Goal: Information Seeking & Learning: Learn about a topic

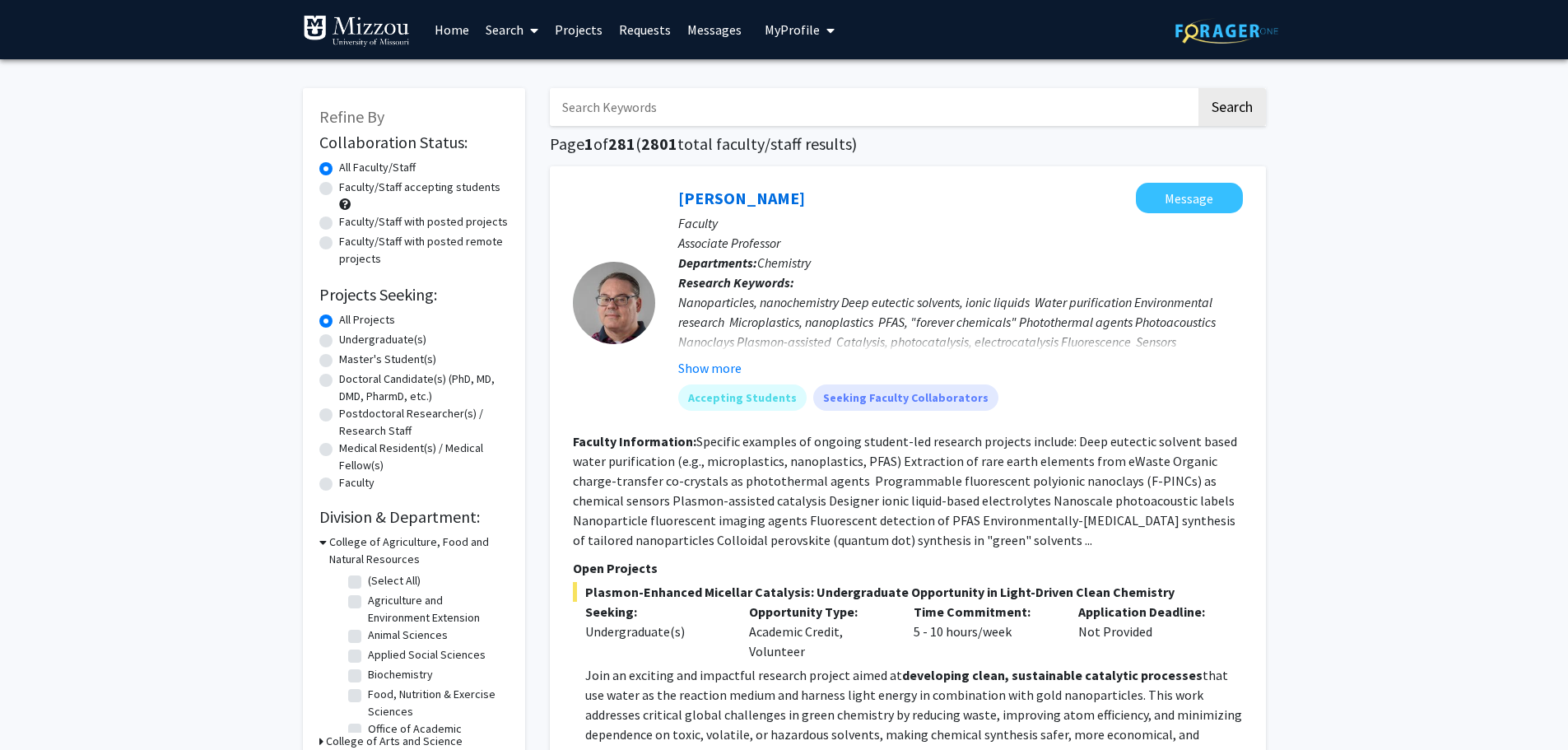
click at [600, 108] on input "Search Keywords" at bounding box center [873, 106] width 647 height 38
type input "university of missouri"
click at [1198, 88] on button "Search" at bounding box center [1232, 106] width 67 height 38
click at [785, 27] on span "My Profile" at bounding box center [792, 29] width 56 height 17
click at [837, 95] on span "View Profile" at bounding box center [867, 95] width 99 height 19
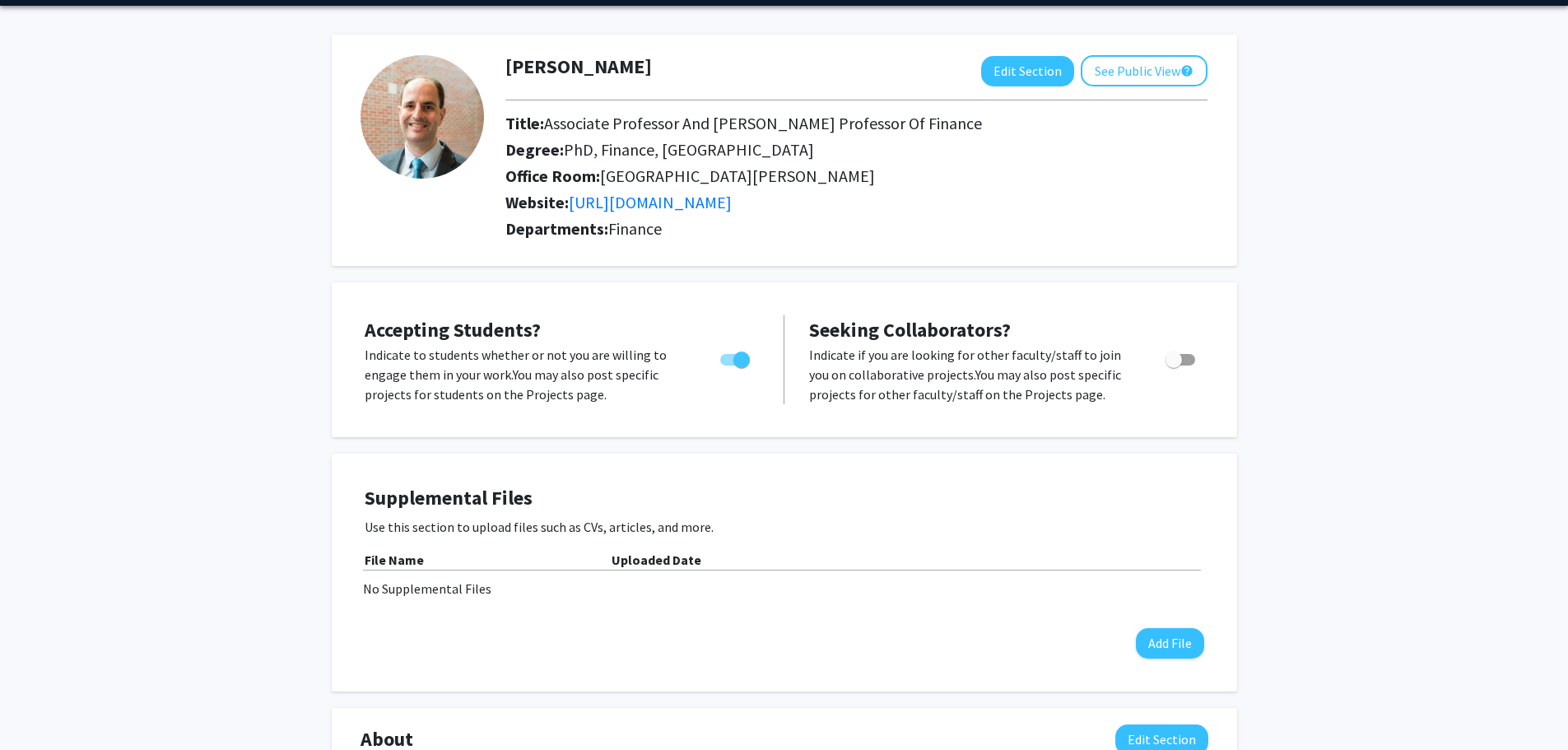
scroll to position [82, 0]
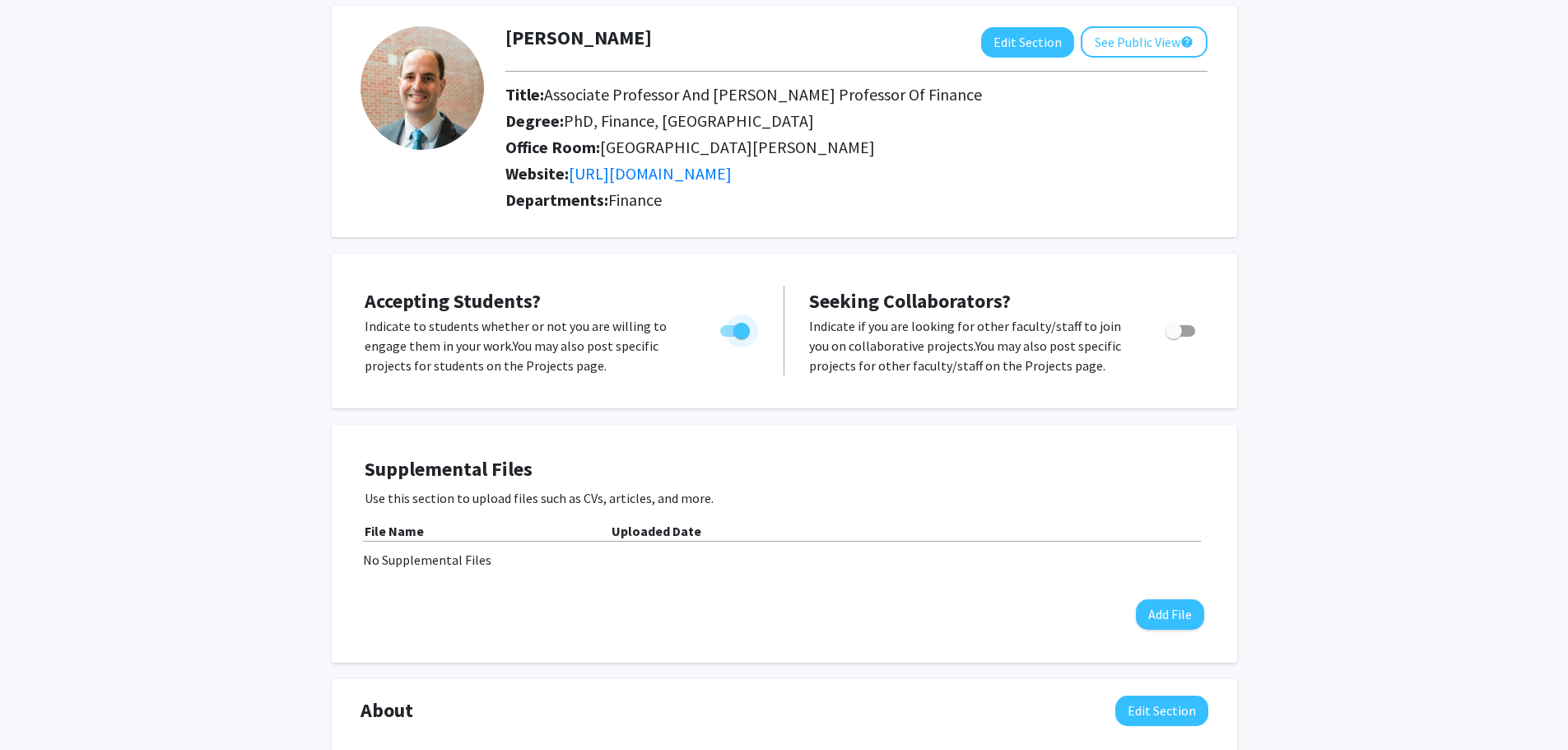
click at [733, 336] on span "Toggle" at bounding box center [741, 331] width 17 height 17
click at [728, 336] on input "Would you like to permit student requests?" at bounding box center [727, 336] width 1 height 1
checkbox input "false"
click at [1179, 330] on span "Toggle" at bounding box center [1173, 331] width 17 height 17
click at [1174, 336] on input "Toggle" at bounding box center [1173, 336] width 1 height 1
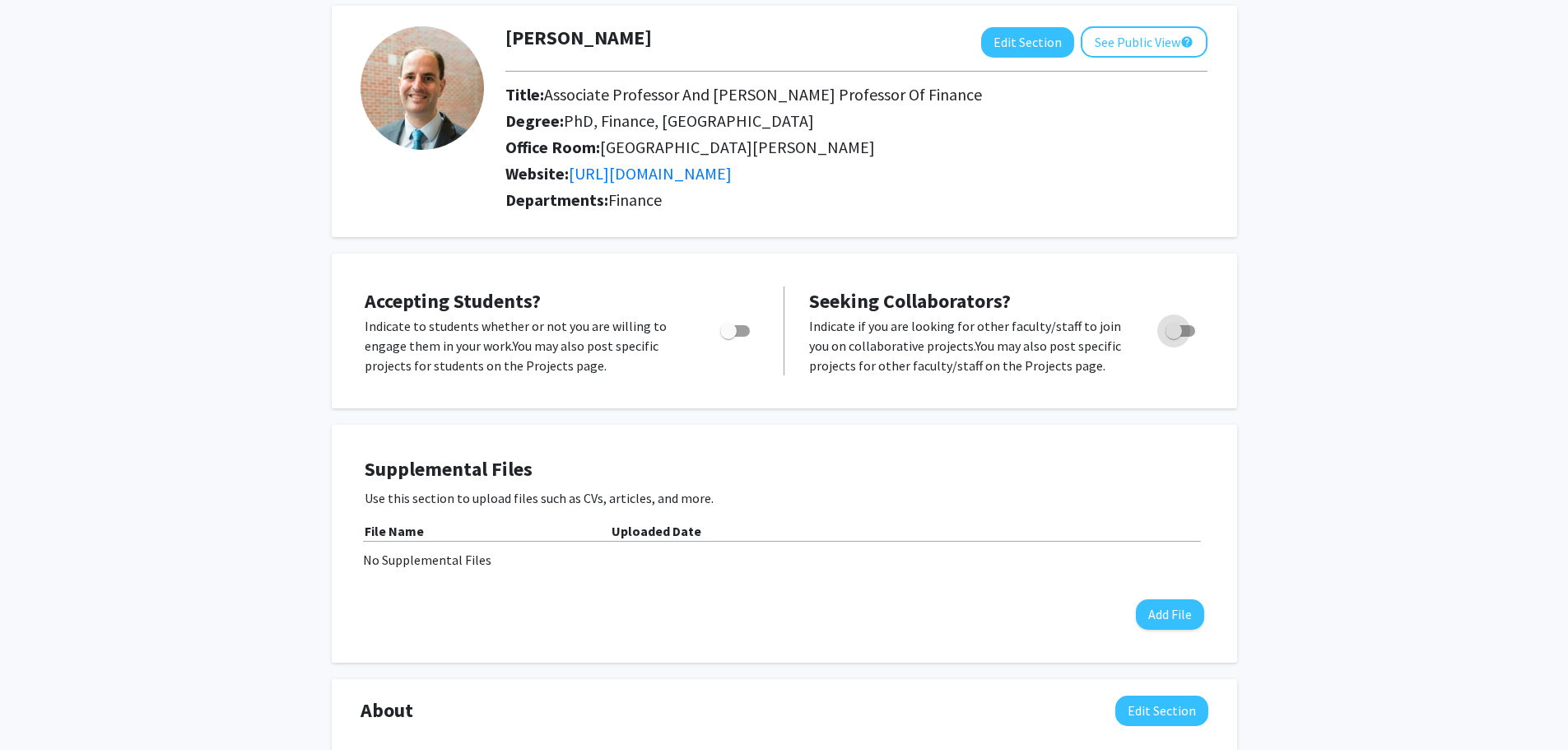
checkbox input "true"
click at [737, 336] on span "Toggle" at bounding box center [735, 331] width 29 height 12
click at [728, 336] on input "Would you like to permit student requests?" at bounding box center [727, 336] width 1 height 1
checkbox input "true"
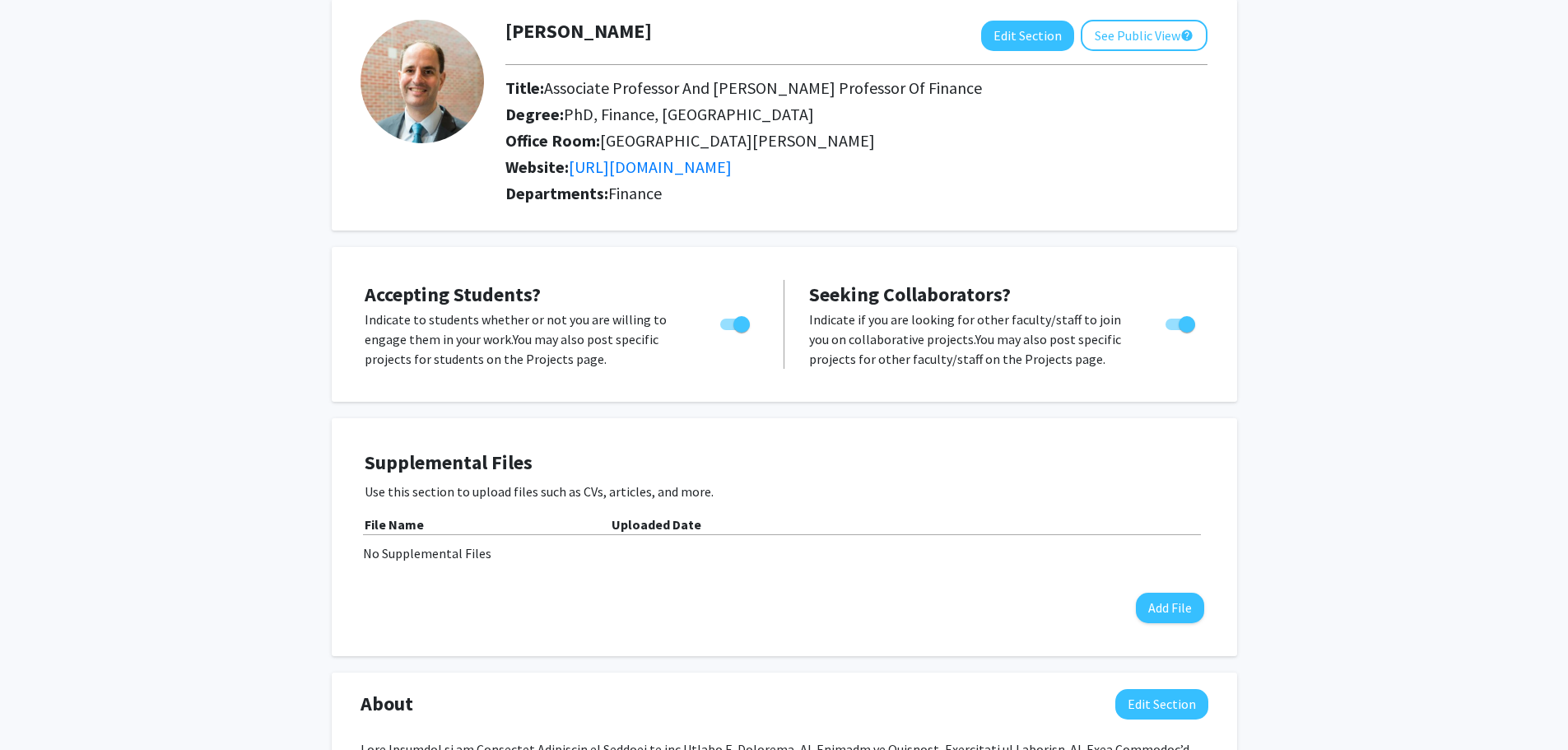
scroll to position [35, 0]
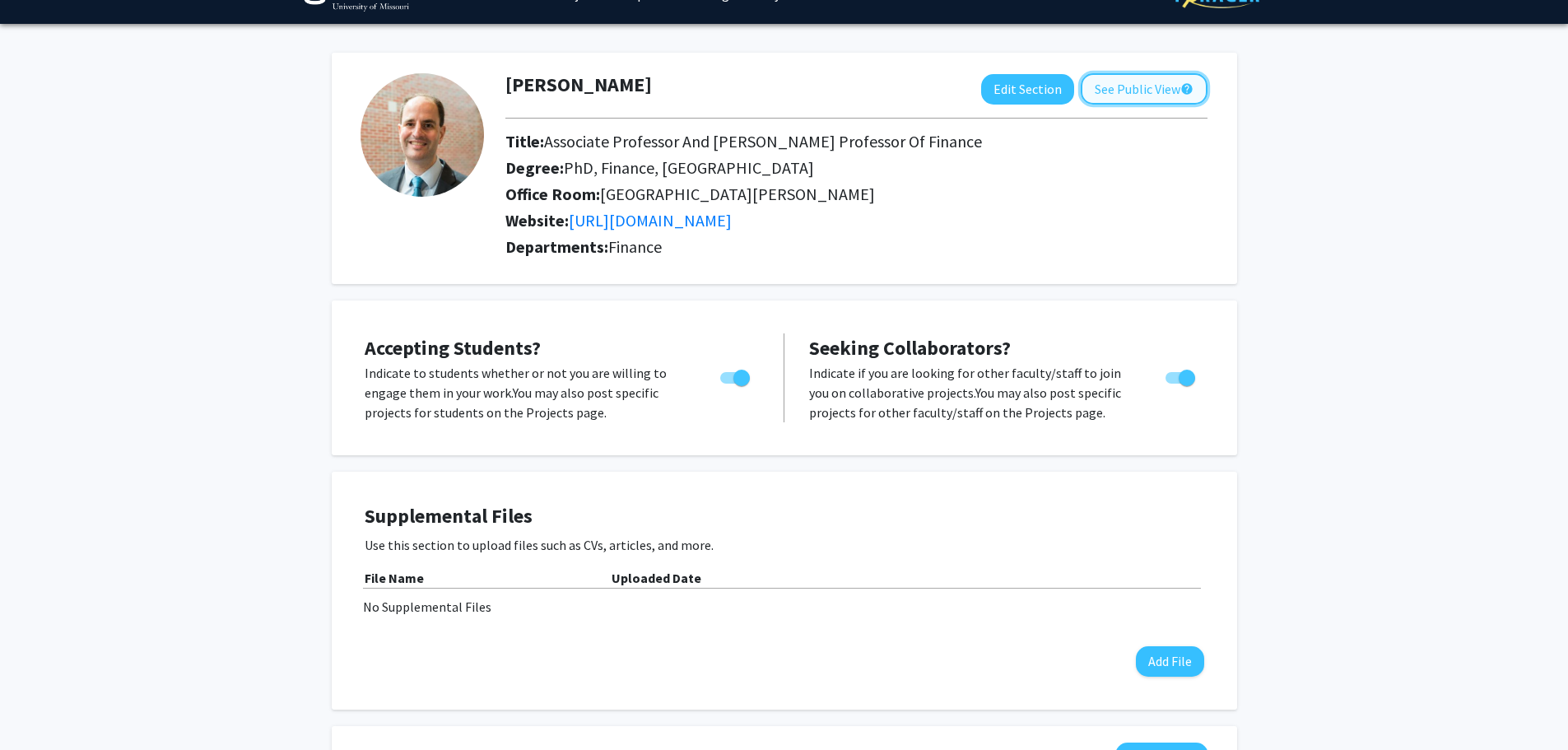
click at [1123, 96] on button "See Public View help" at bounding box center [1145, 89] width 127 height 31
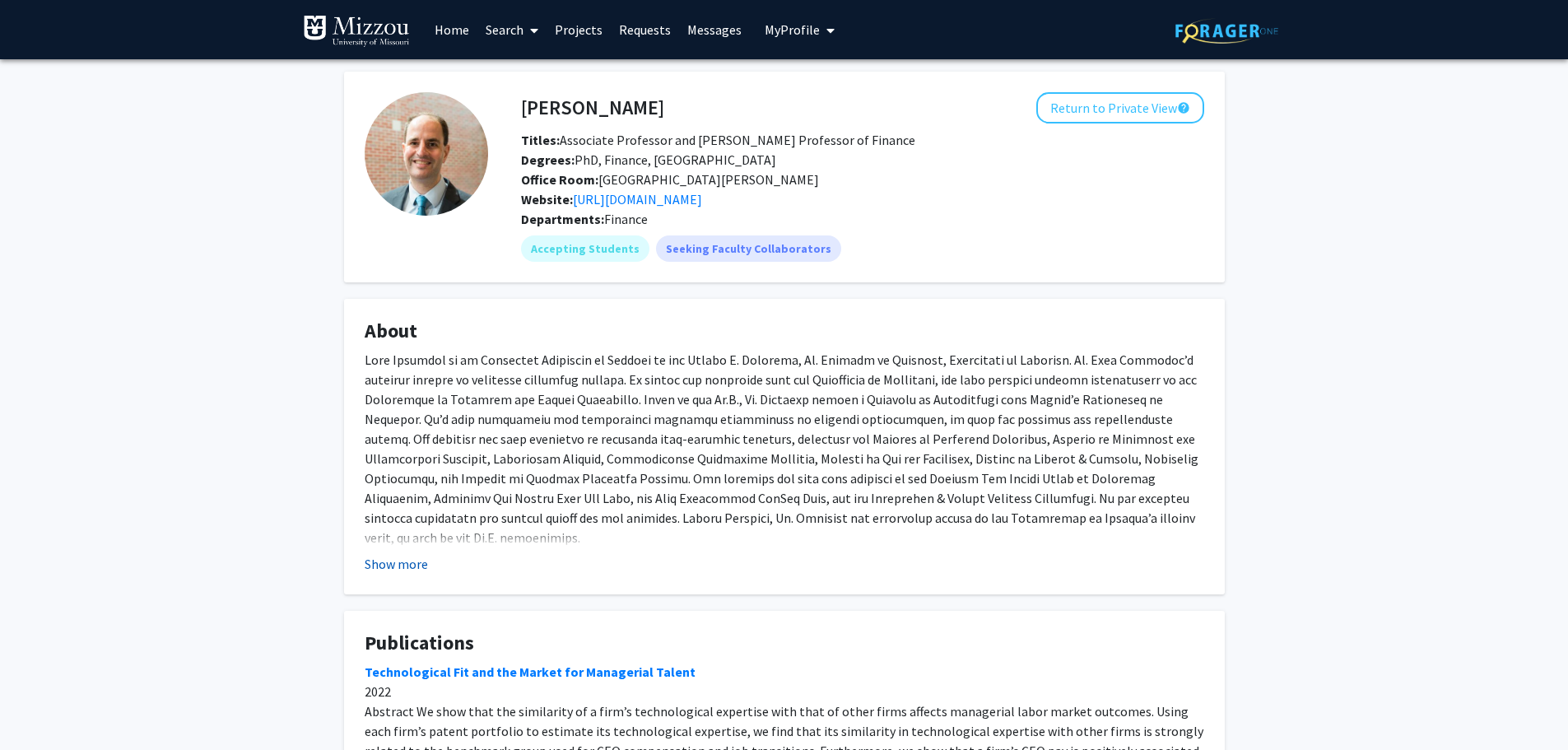
click at [385, 568] on button "Show more" at bounding box center [396, 564] width 63 height 20
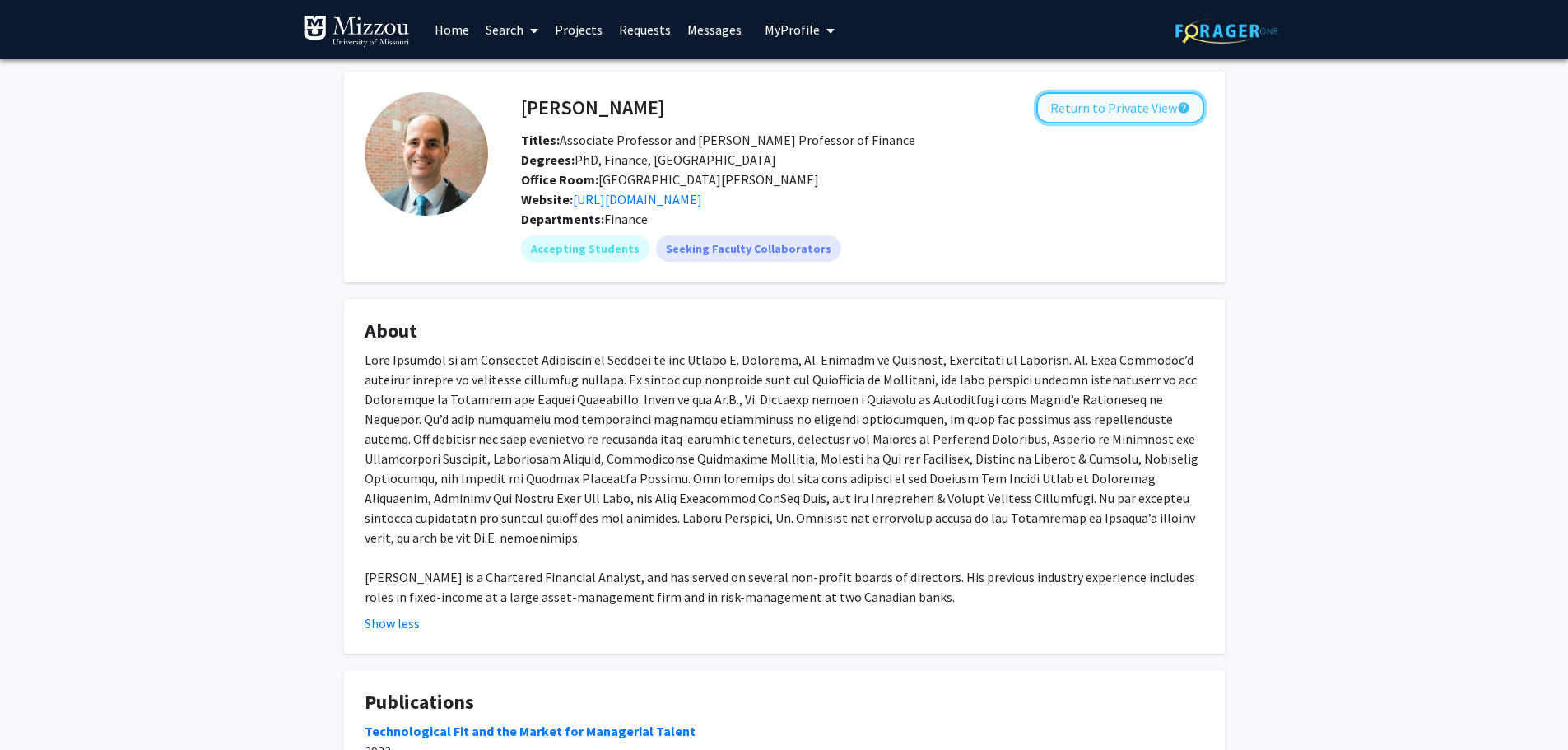
click at [1124, 110] on button "Return to Private View help" at bounding box center [1120, 108] width 168 height 31
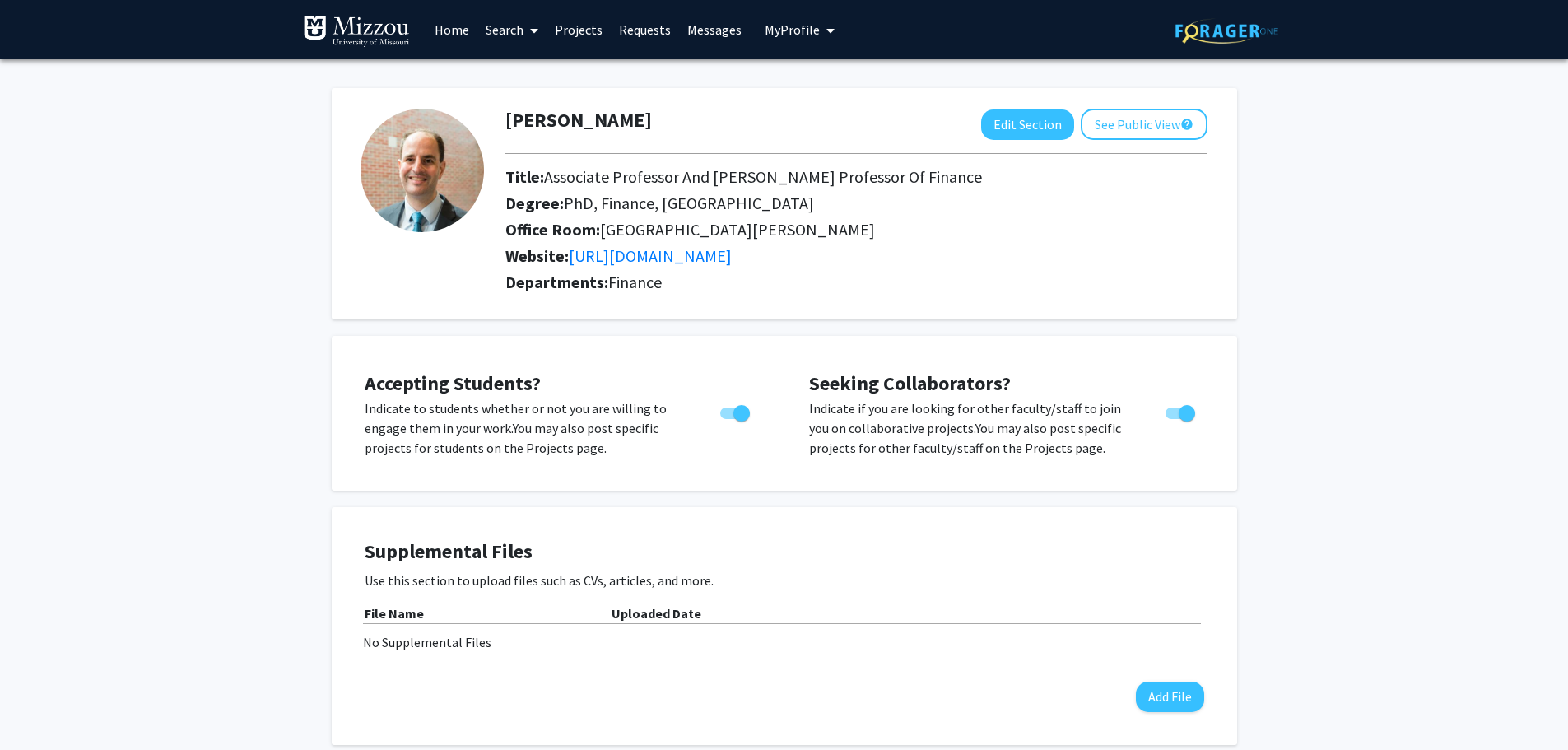
click at [502, 35] on link "Search" at bounding box center [512, 29] width 69 height 58
click at [516, 74] on span "Faculty/Staff" at bounding box center [538, 76] width 121 height 33
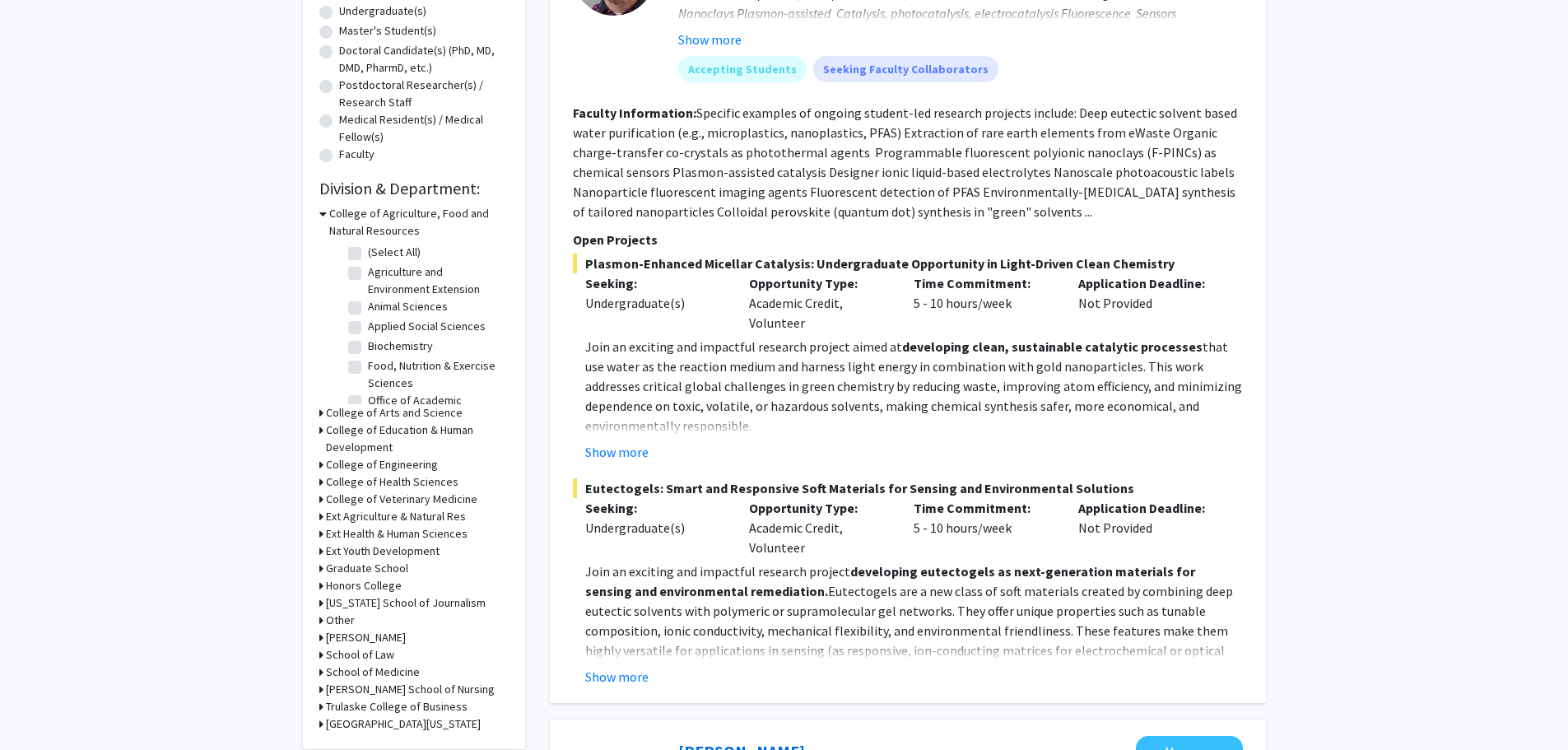
scroll to position [330, 0]
click at [364, 705] on h3 "Trulaske College of Business" at bounding box center [396, 706] width 141 height 18
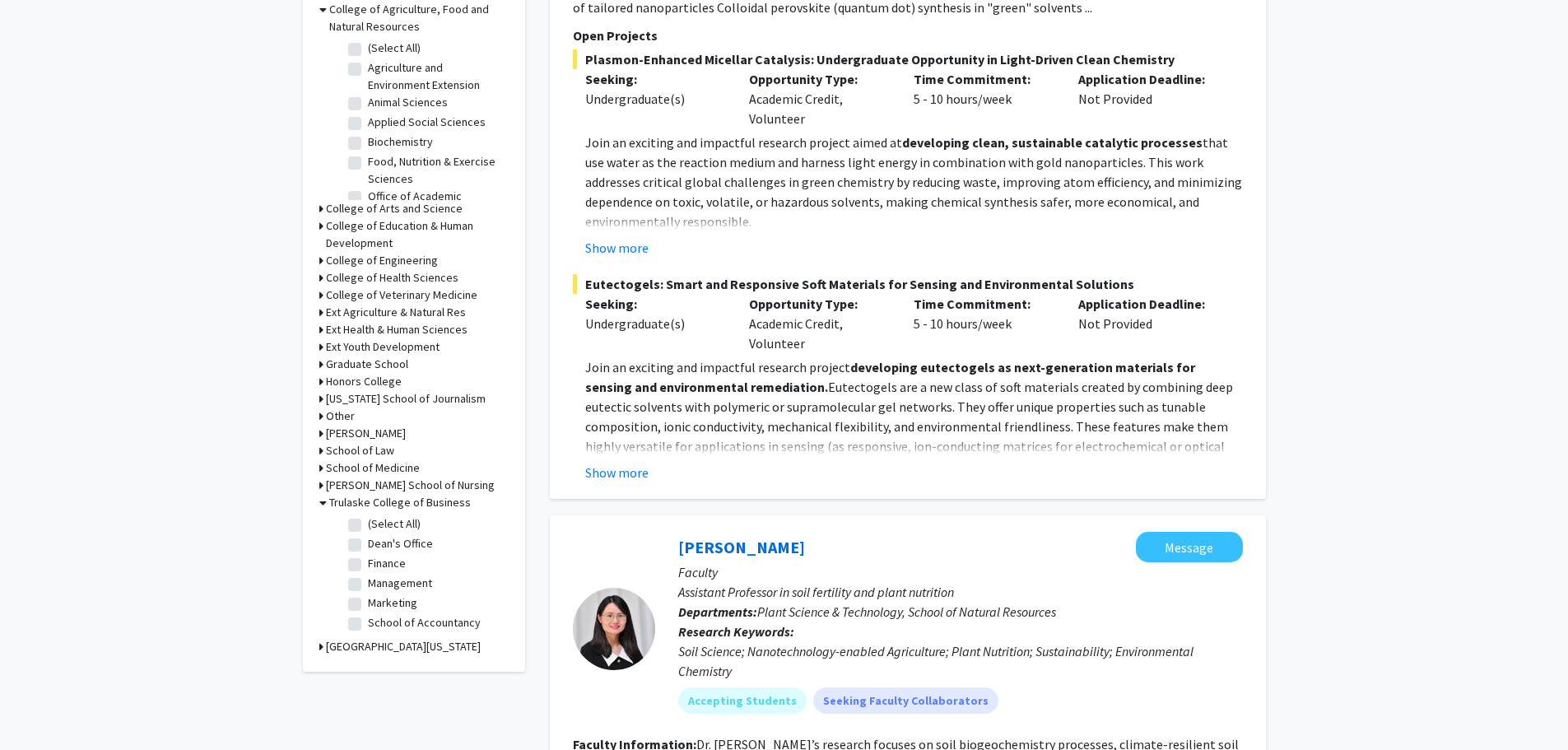
scroll to position [576, 0]
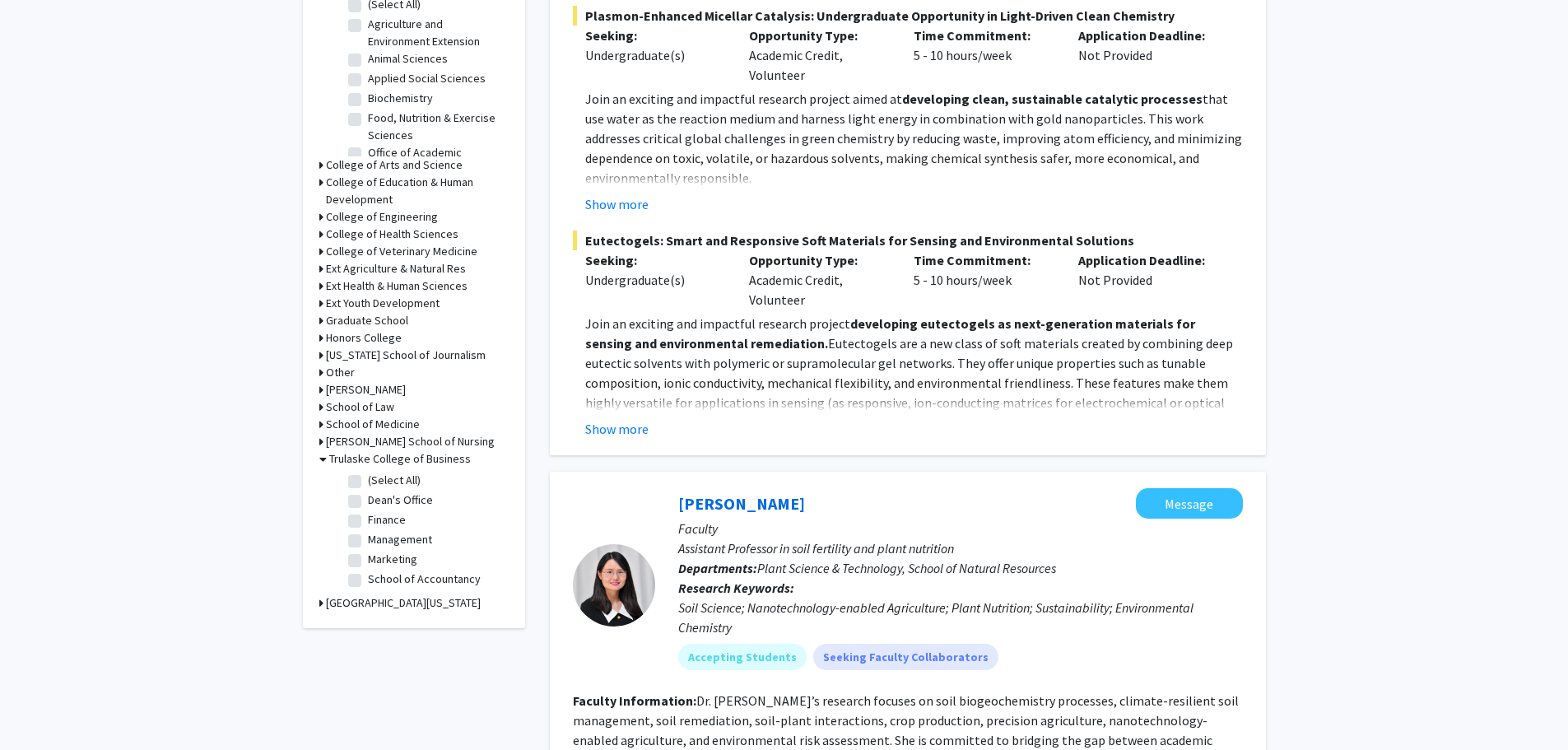
click at [369, 521] on label "Finance" at bounding box center [386, 520] width 38 height 18
click at [369, 521] on input "Finance" at bounding box center [372, 516] width 11 height 11
checkbox input "true"
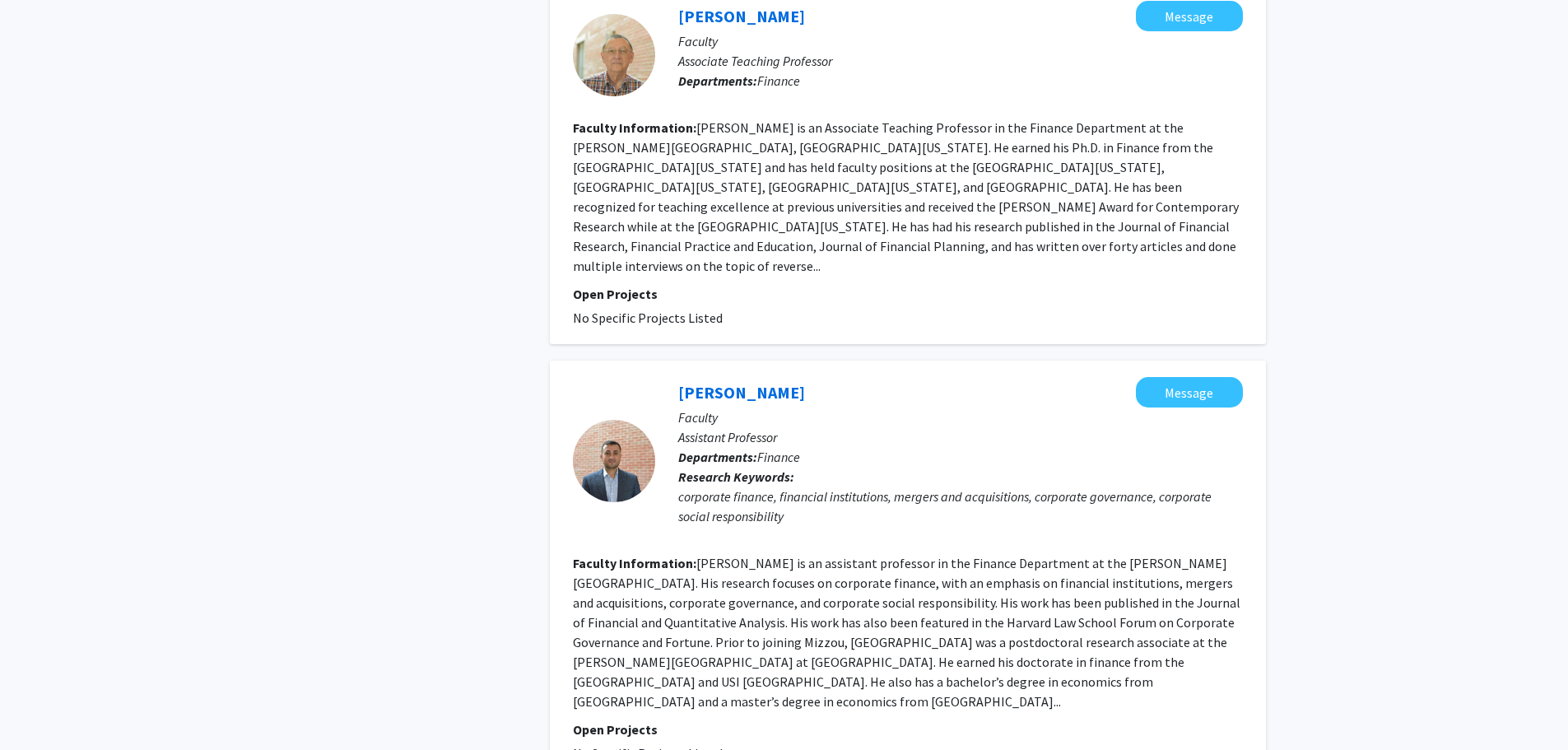
scroll to position [3252, 0]
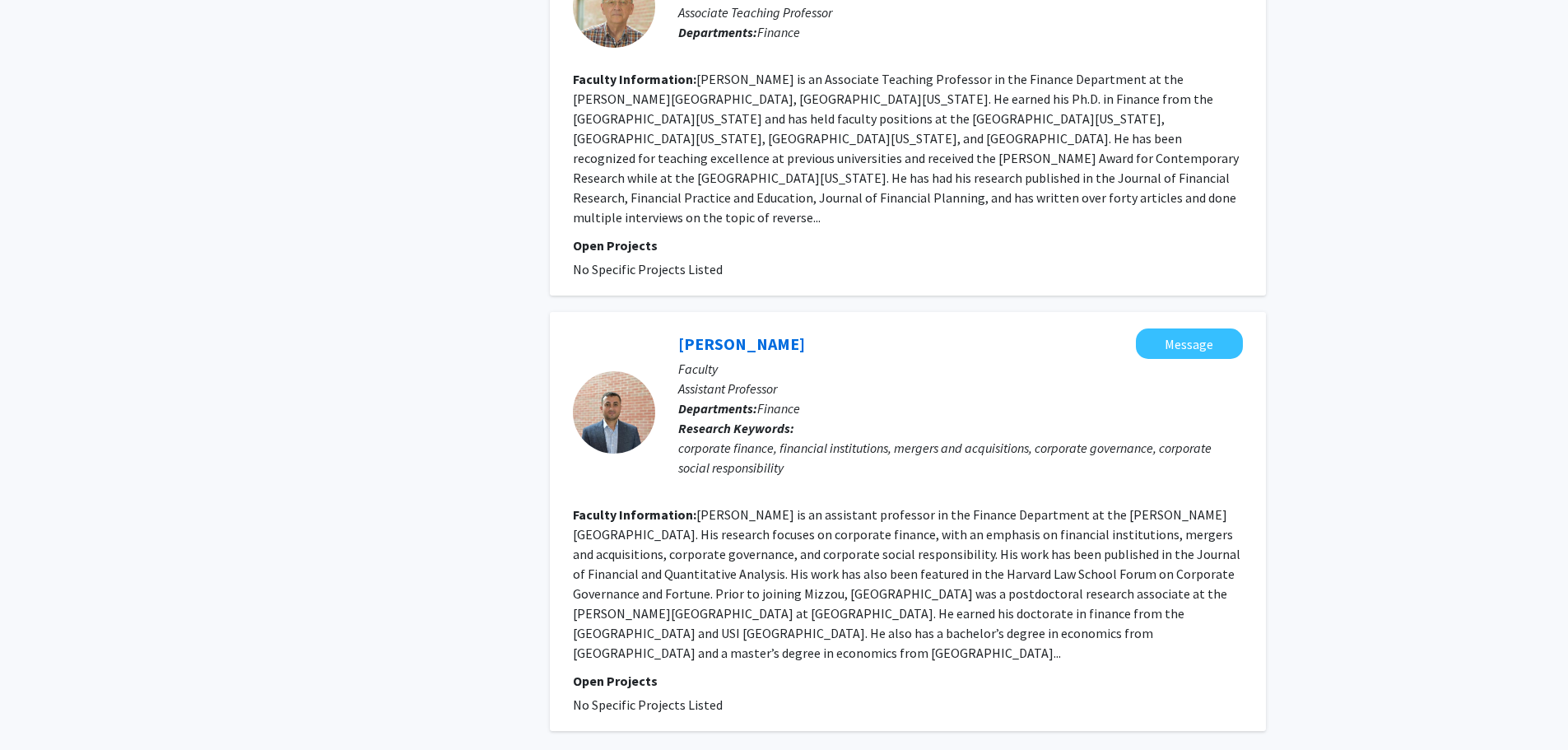
scroll to position [3334, 0]
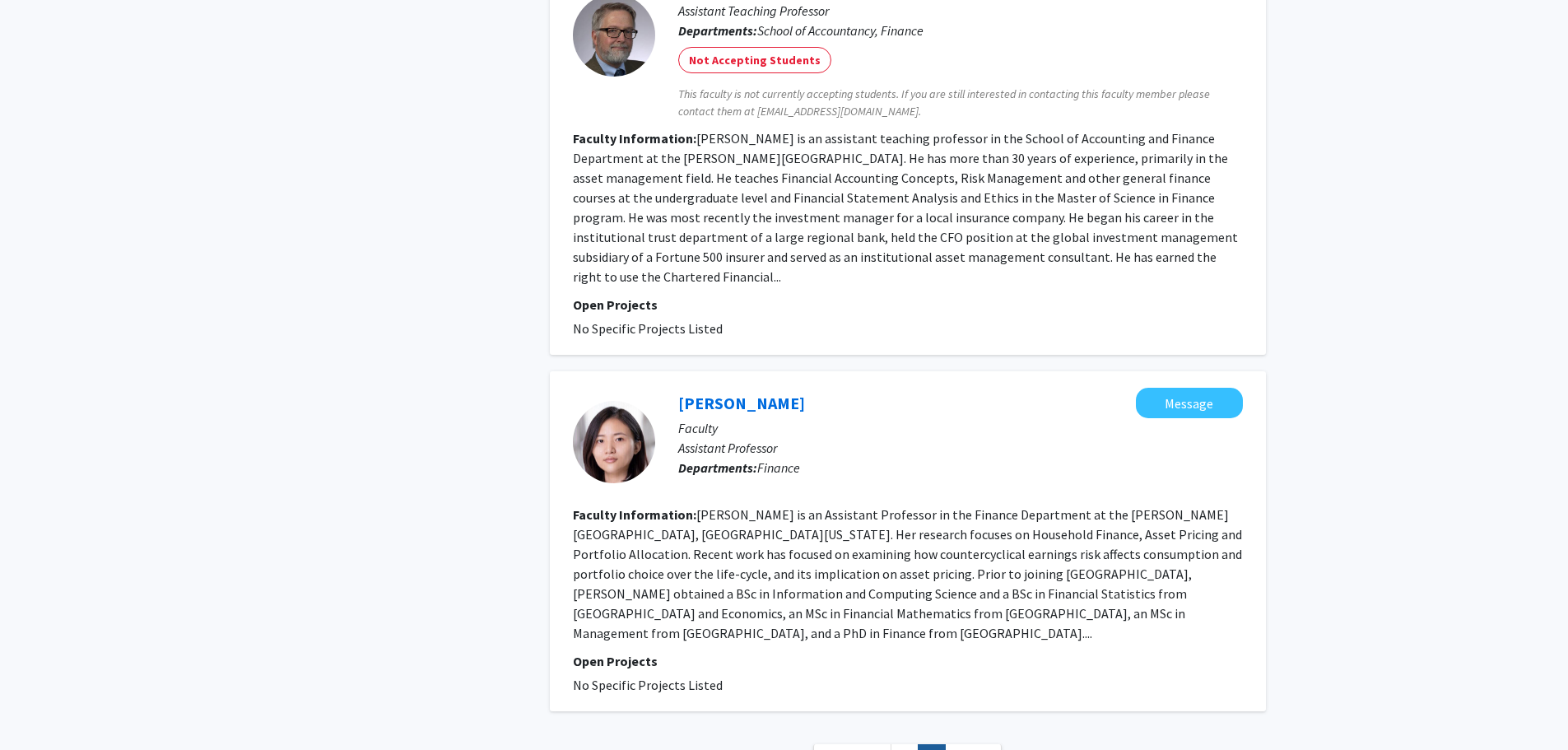
scroll to position [2206, 0]
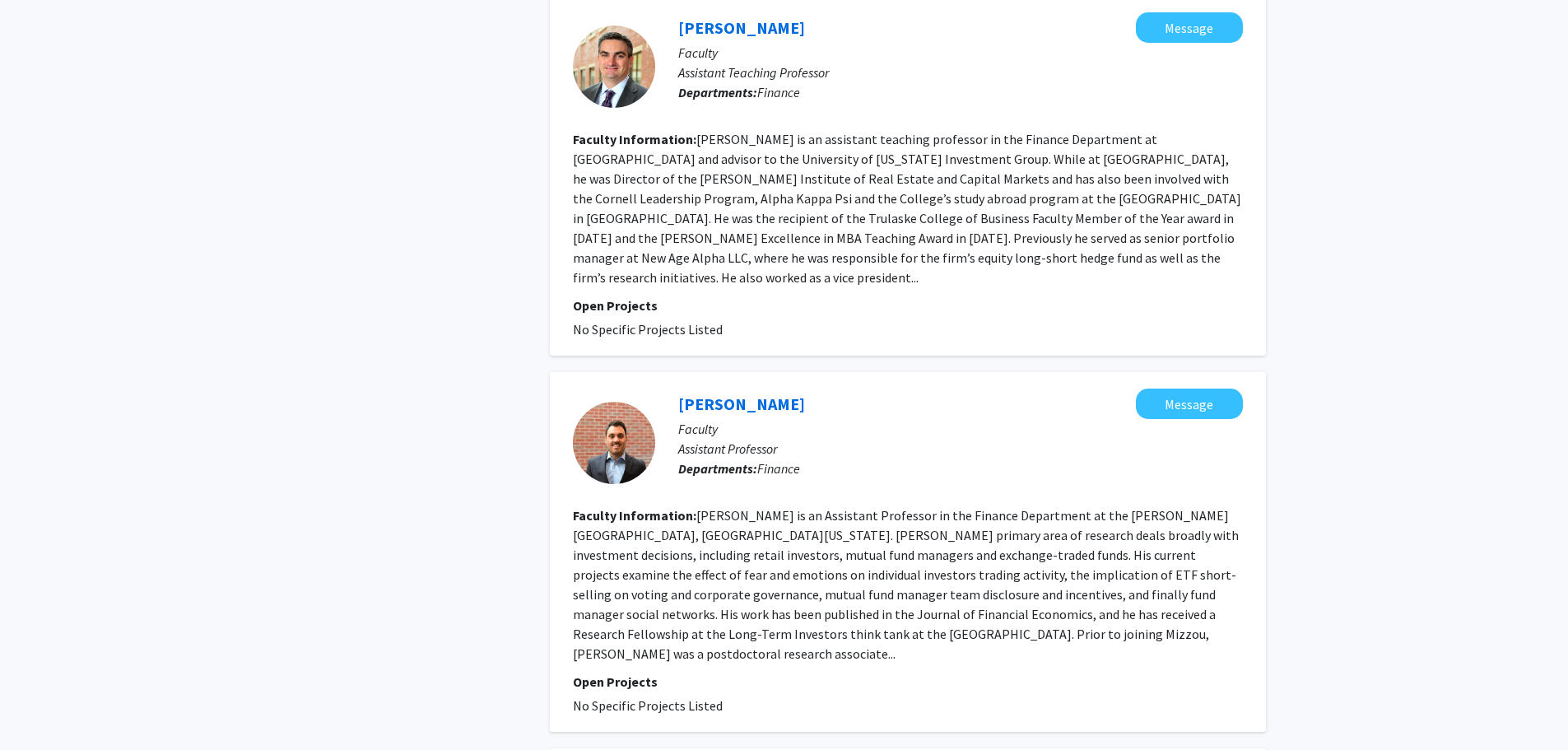
scroll to position [2223, 0]
